Goal: Information Seeking & Learning: Learn about a topic

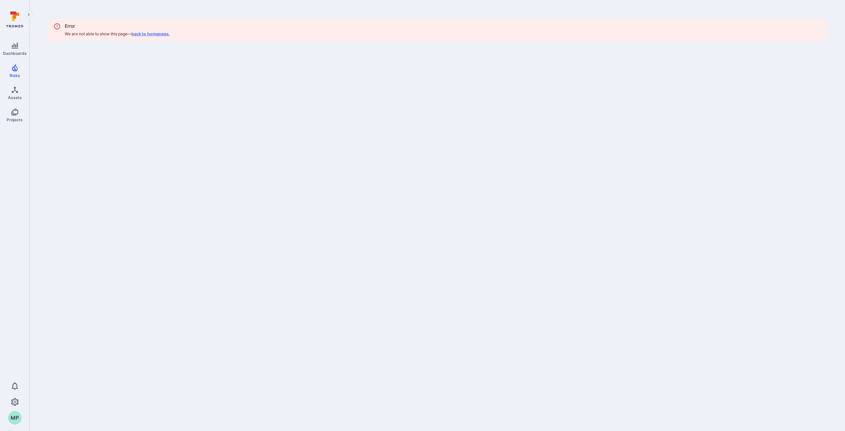
click at [150, 33] on link "back to homepage." at bounding box center [150, 33] width 38 height 5
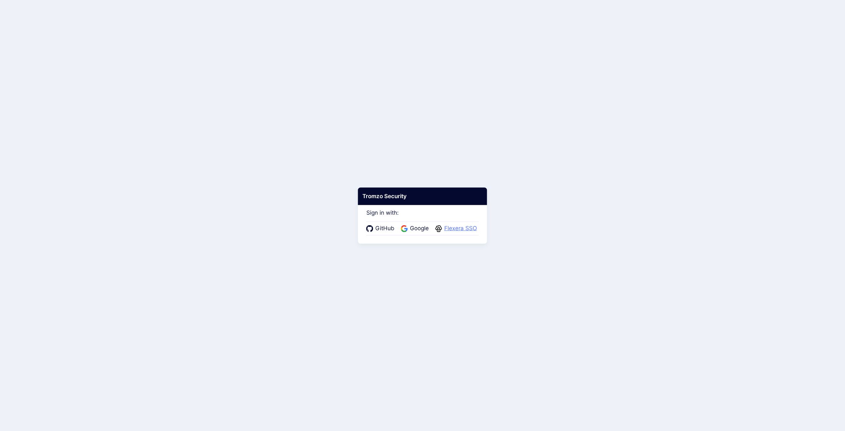
click at [463, 226] on span "Flexera SSO" at bounding box center [460, 228] width 37 height 9
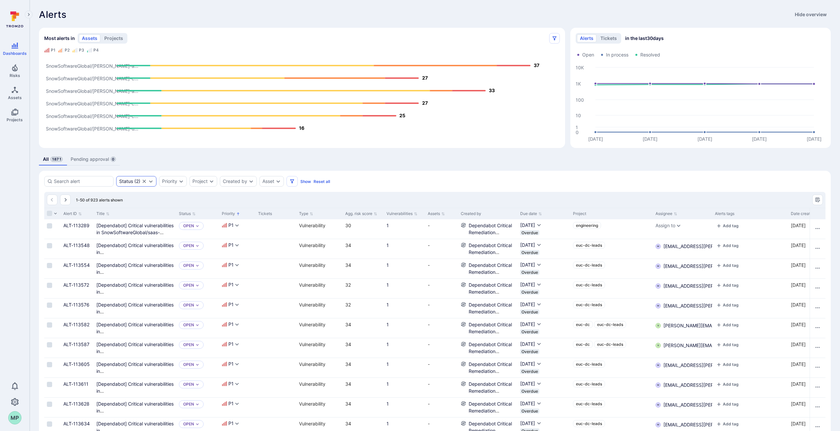
click at [151, 182] on icon "Expand dropdown" at bounding box center [150, 181] width 5 height 5
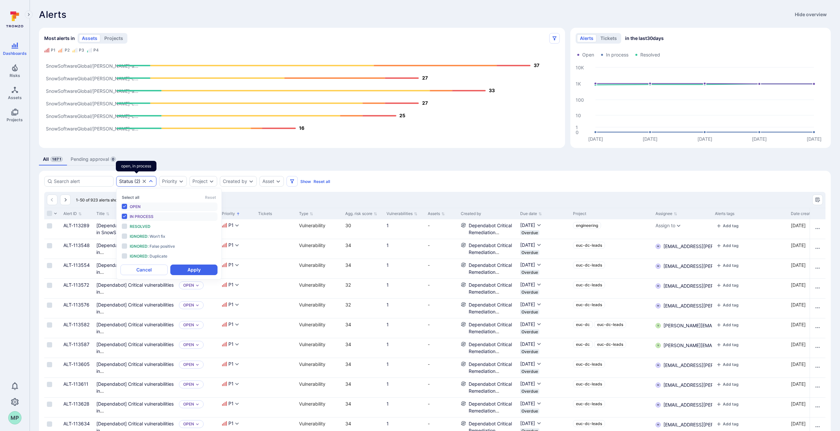
click at [151, 182] on icon "Expand dropdown" at bounding box center [150, 181] width 5 height 5
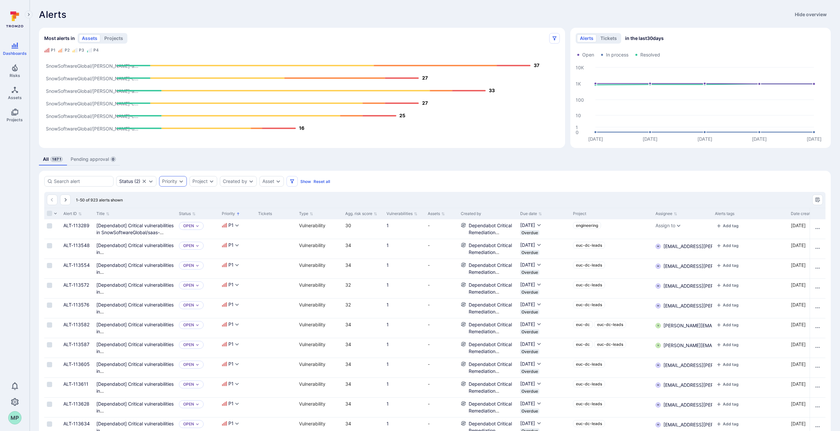
click at [181, 184] on icon "Expand dropdown" at bounding box center [181, 181] width 5 height 5
click at [167, 221] on li "P1" at bounding box center [212, 221] width 97 height 8
click at [233, 268] on button "Apply" at bounding box center [237, 271] width 47 height 11
click at [48, 49] on icon "Most alerts" at bounding box center [46, 50] width 5 height 5
click at [62, 50] on icon "Most alerts" at bounding box center [60, 50] width 5 height 5
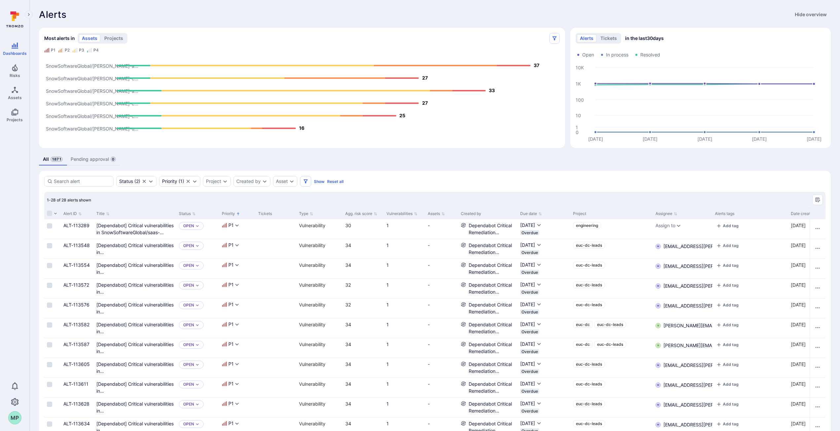
click at [81, 50] on div "P3" at bounding box center [81, 50] width 5 height 5
click at [114, 37] on button "projects" at bounding box center [113, 38] width 25 height 8
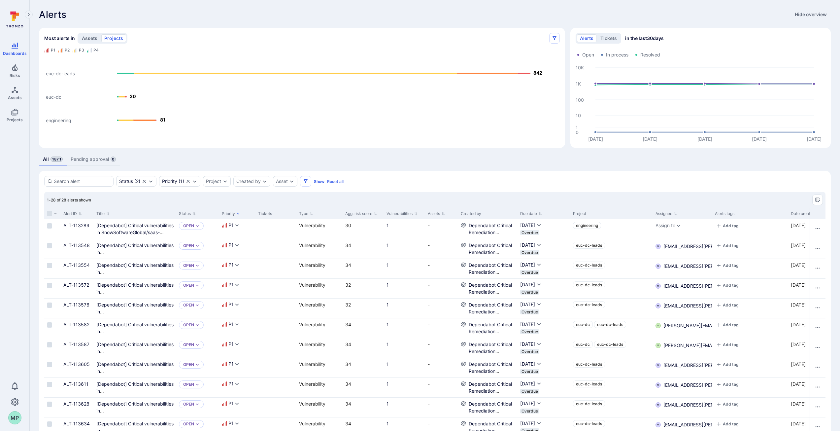
click at [89, 38] on button "assets" at bounding box center [89, 38] width 21 height 8
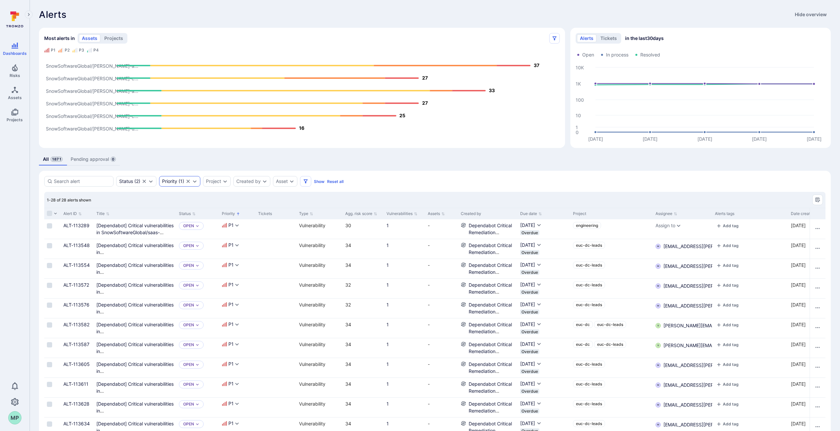
click at [195, 184] on icon "Expand dropdown" at bounding box center [194, 181] width 5 height 5
click at [167, 229] on li "P2" at bounding box center [212, 230] width 97 height 8
click at [166, 222] on li "P1" at bounding box center [212, 221] width 97 height 8
click at [245, 269] on button "Apply" at bounding box center [237, 271] width 47 height 11
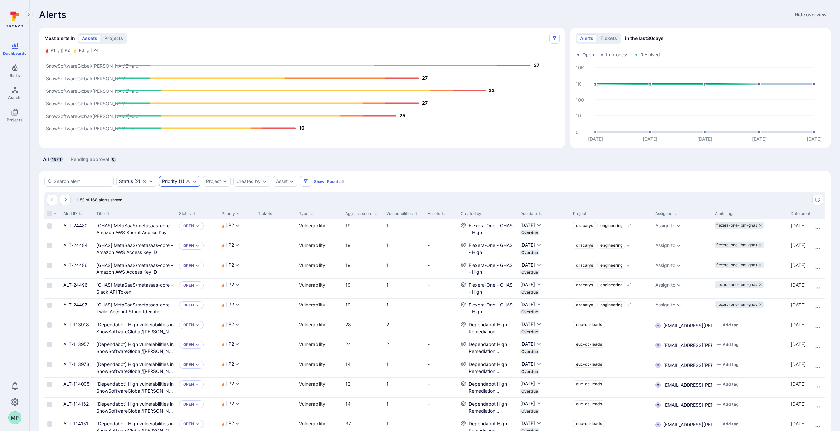
click at [193, 181] on icon "Expand dropdown" at bounding box center [194, 181] width 5 height 5
click at [166, 221] on li "P1" at bounding box center [212, 221] width 97 height 8
click at [167, 230] on li "P2" at bounding box center [212, 230] width 97 height 8
click at [228, 270] on button "Apply" at bounding box center [237, 271] width 47 height 11
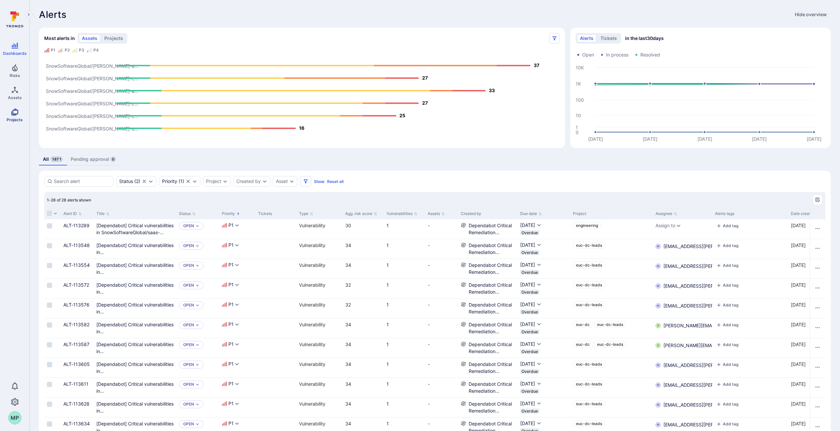
click at [18, 115] on icon "Projects" at bounding box center [15, 112] width 8 height 8
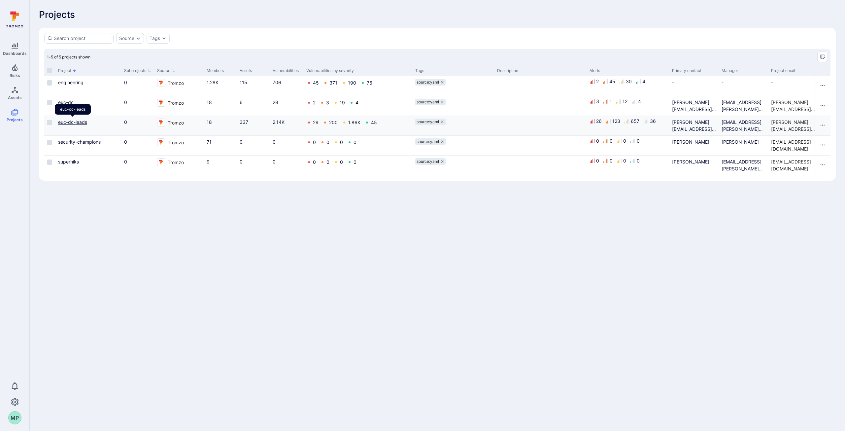
click at [76, 121] on link "euc-dc-leads" at bounding box center [72, 122] width 29 height 6
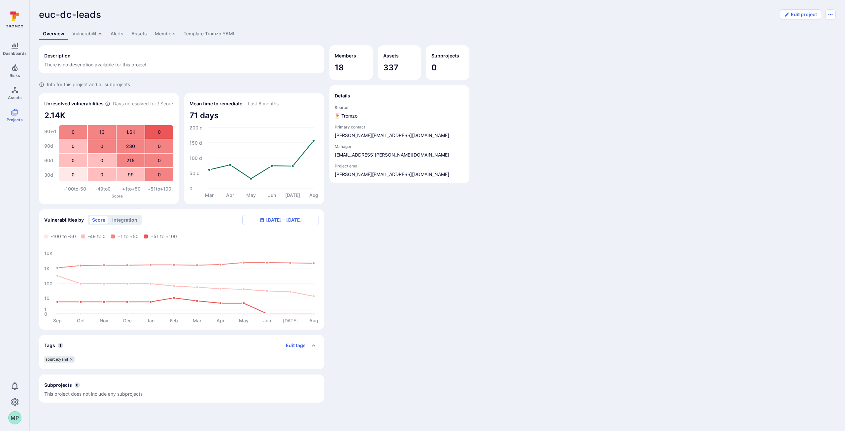
click at [117, 33] on link "Alerts" at bounding box center [117, 34] width 21 height 12
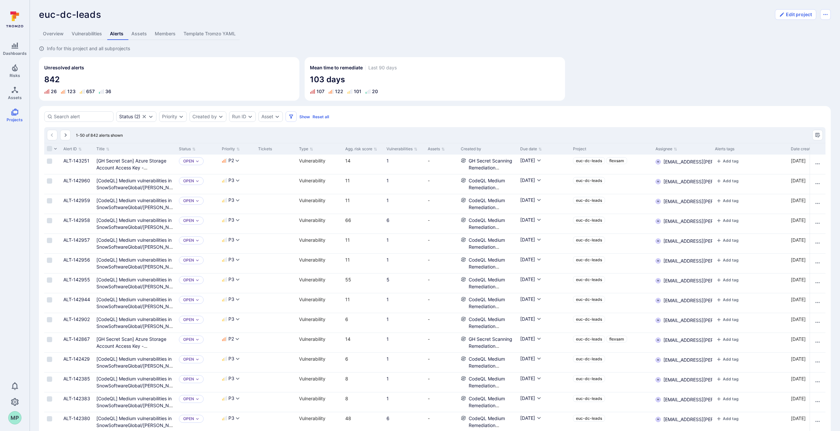
click at [94, 30] on link "Vulnerabilities" at bounding box center [87, 34] width 38 height 12
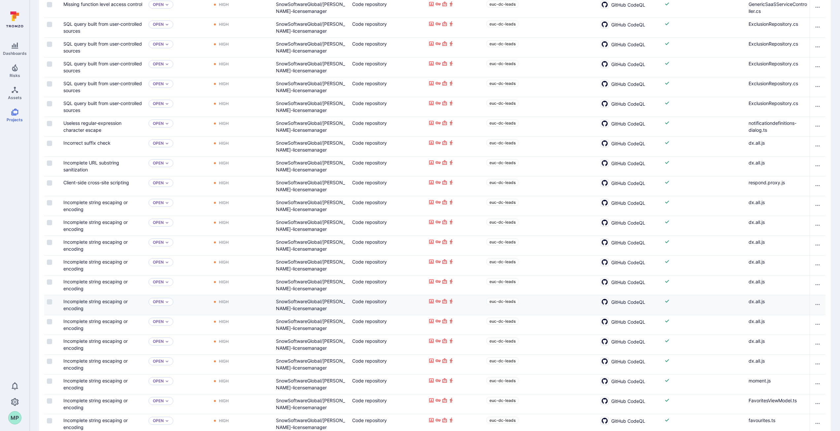
scroll to position [127, 0]
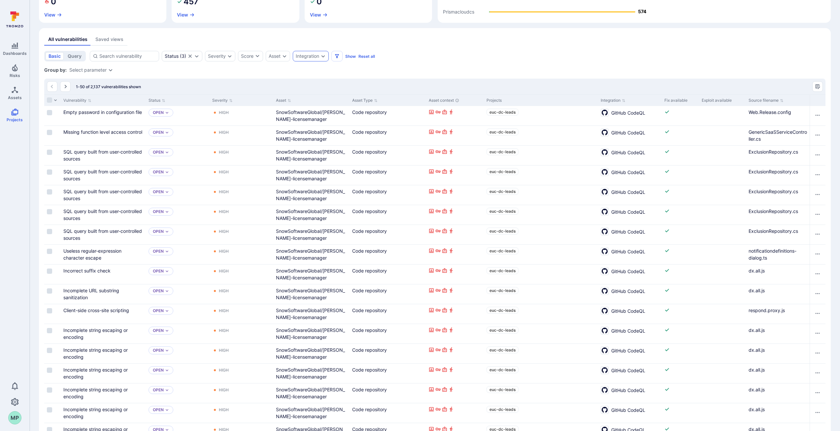
click at [323, 57] on icon "Expand dropdown" at bounding box center [323, 55] width 5 height 5
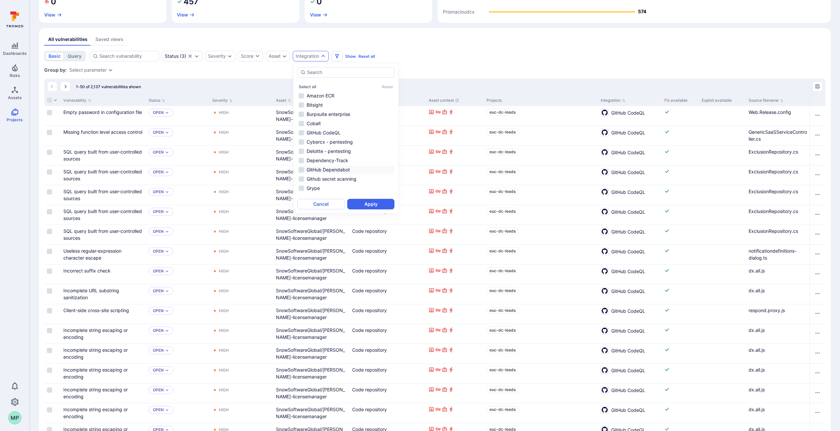
click at [300, 170] on li "GitHub Dependabot" at bounding box center [346, 170] width 97 height 8
click at [372, 204] on button "Apply" at bounding box center [370, 204] width 47 height 11
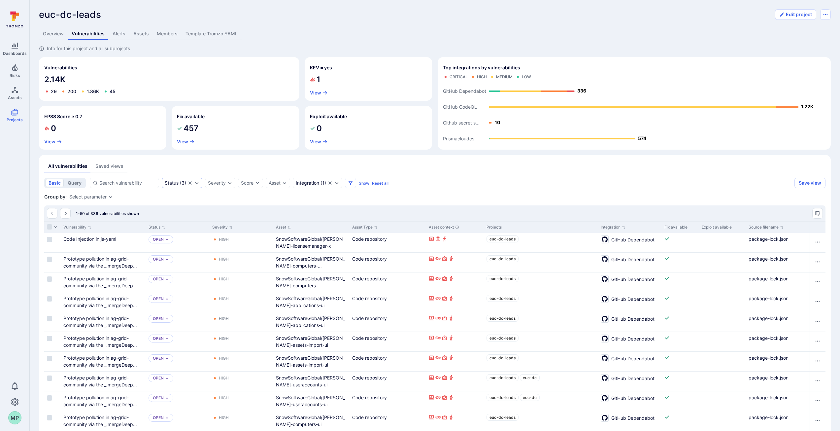
click at [195, 185] on icon "Expand dropdown" at bounding box center [196, 182] width 5 height 5
click at [208, 160] on div "All vulnerabilities Saved views" at bounding box center [435, 166] width 782 height 12
click at [226, 180] on div "Severity" at bounding box center [217, 182] width 18 height 5
click at [214, 222] on li "Critical" at bounding box center [257, 223] width 97 height 8
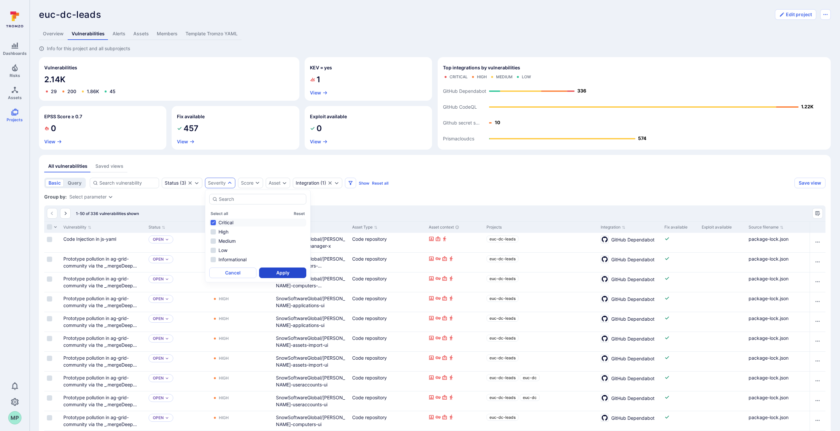
click at [290, 275] on button "Apply" at bounding box center [282, 272] width 47 height 11
